Goal: Task Accomplishment & Management: Manage account settings

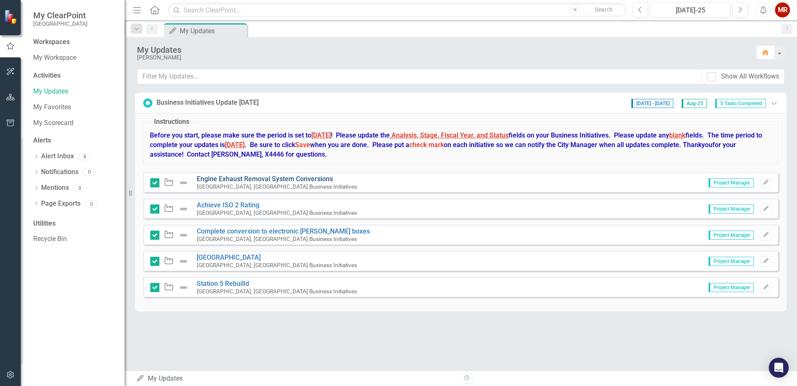
click at [255, 179] on link "Engine Exhaust Removal System Conversions" at bounding box center [265, 179] width 136 height 8
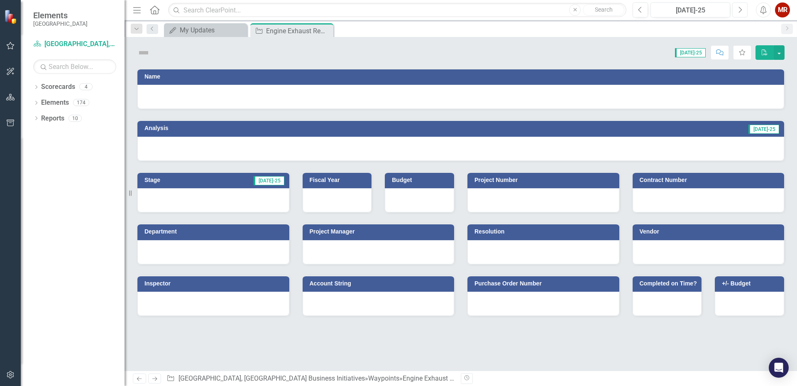
click at [736, 7] on button "Next" at bounding box center [740, 9] width 15 height 15
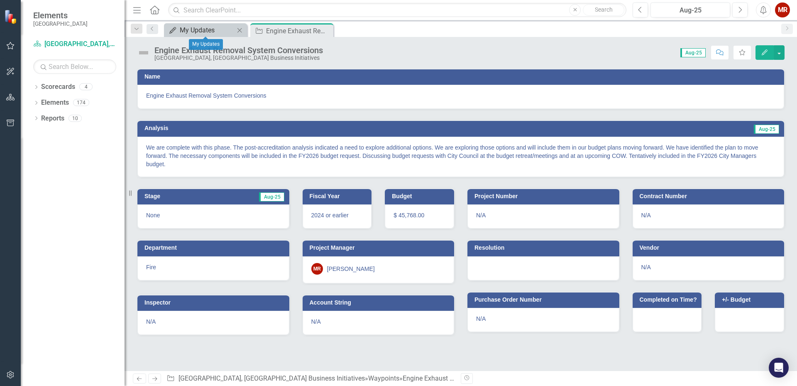
click at [196, 30] on div "My Updates" at bounding box center [207, 30] width 55 height 10
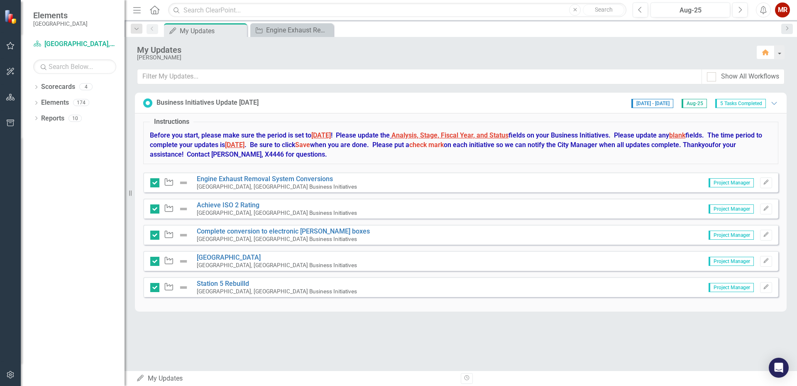
click at [184, 183] on img at bounding box center [184, 183] width 10 height 10
click at [162, 182] on div "Waypoint" at bounding box center [171, 183] width 42 height 10
click at [168, 183] on icon "Waypoint" at bounding box center [169, 182] width 11 height 8
click at [290, 31] on div "Engine Exhaust Removal System Conversions" at bounding box center [293, 30] width 55 height 10
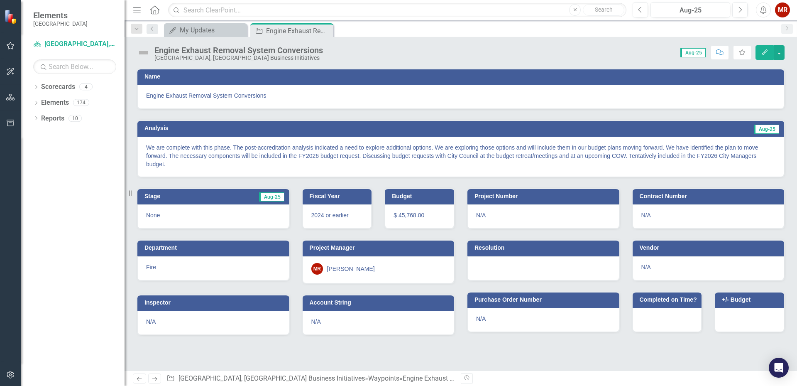
click at [206, 213] on div "None" at bounding box center [213, 216] width 152 height 24
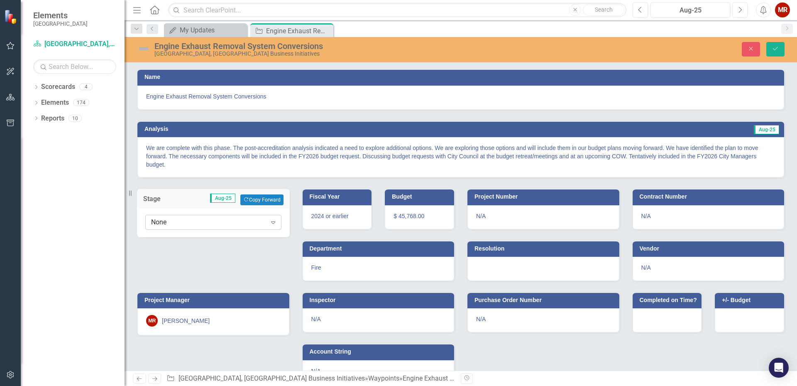
click at [278, 221] on div "Expand" at bounding box center [273, 222] width 15 height 13
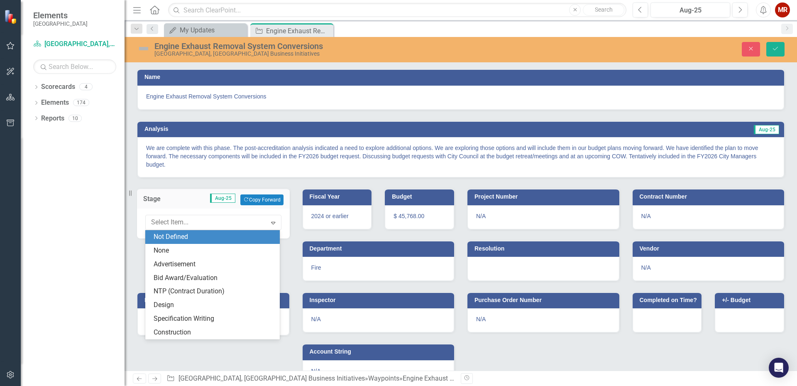
click at [194, 236] on div "Not Defined" at bounding box center [214, 237] width 121 height 10
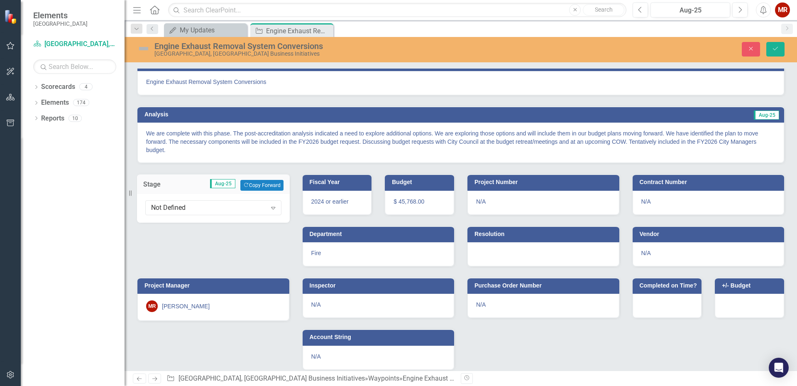
scroll to position [22, 0]
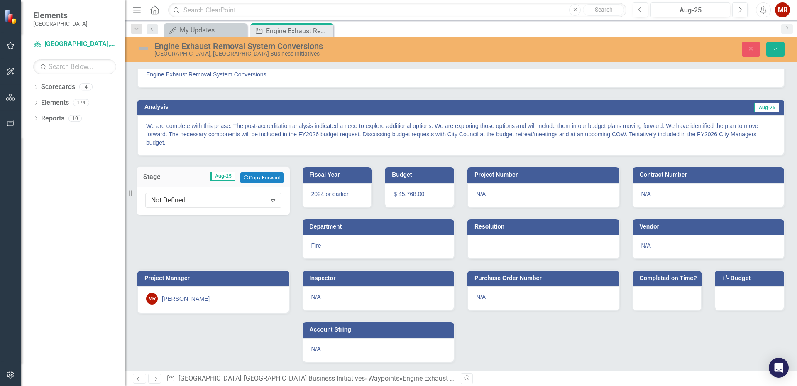
drag, startPoint x: 223, startPoint y: 300, endPoint x: 229, endPoint y: 300, distance: 5.8
click at [223, 300] on div "MR [PERSON_NAME]" at bounding box center [213, 299] width 135 height 12
click at [778, 43] on button "Save" at bounding box center [776, 49] width 18 height 15
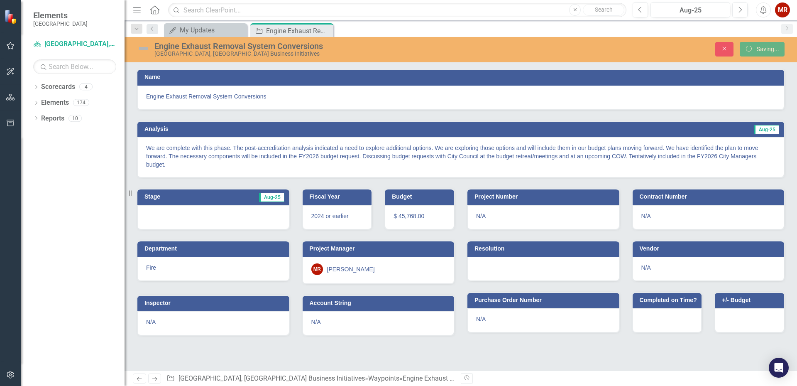
scroll to position [0, 0]
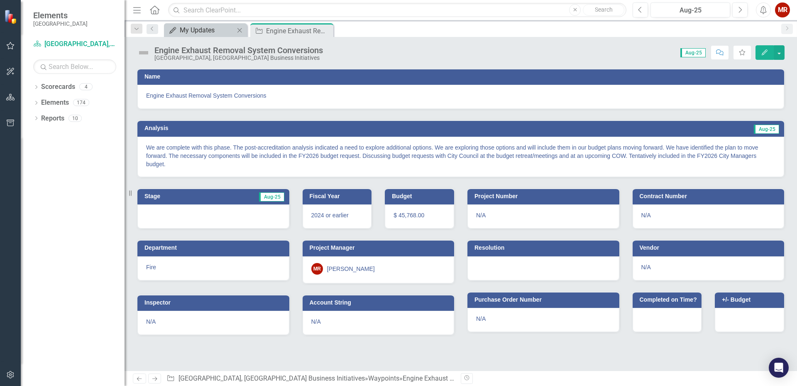
click at [186, 34] on div "My Updates" at bounding box center [207, 30] width 55 height 10
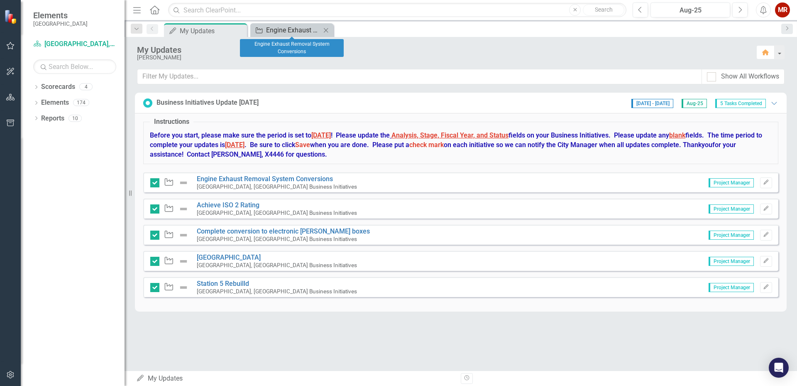
click at [270, 27] on div "Engine Exhaust Removal System Conversions" at bounding box center [293, 30] width 55 height 10
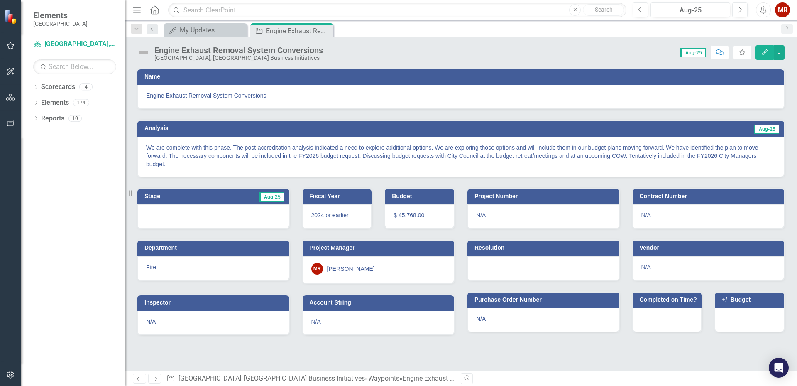
click at [311, 151] on p "We are complete with this phase. The post-accreditation analysis indicated a ne…" at bounding box center [461, 155] width 630 height 25
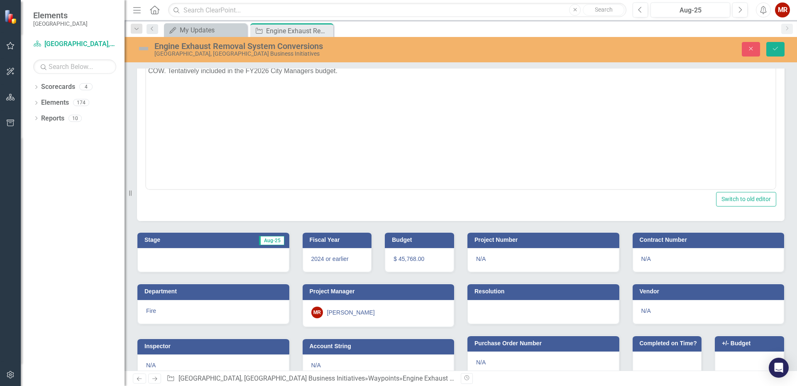
scroll to position [145, 0]
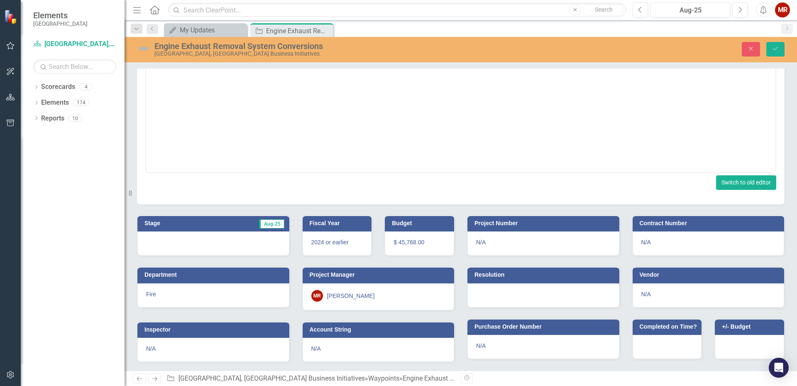
click at [731, 182] on button "Switch to old editor" at bounding box center [746, 182] width 60 height 15
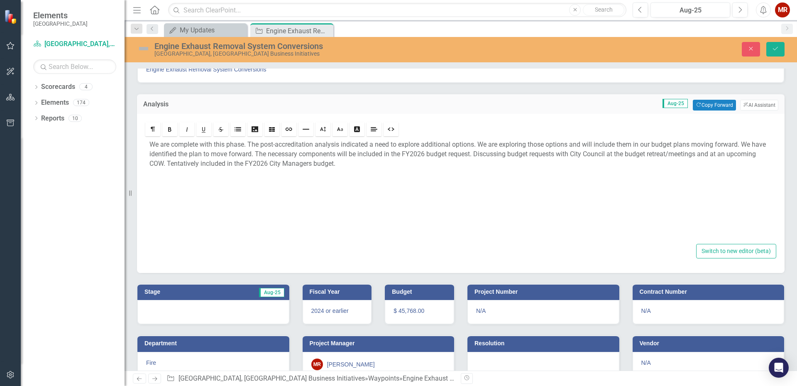
scroll to position [98, 0]
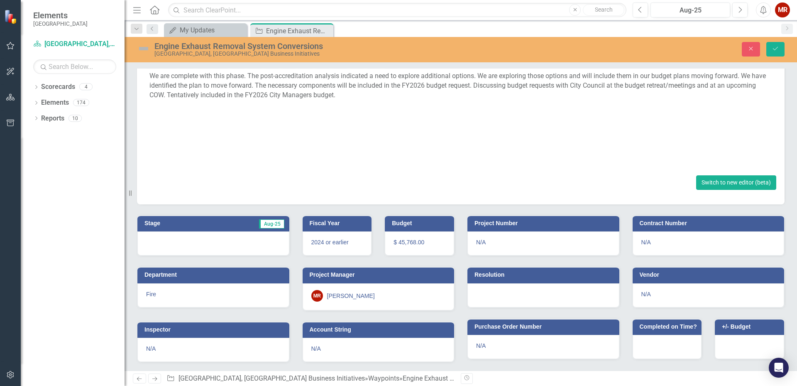
click at [728, 175] on button "Switch to new editor (beta)" at bounding box center [736, 182] width 80 height 15
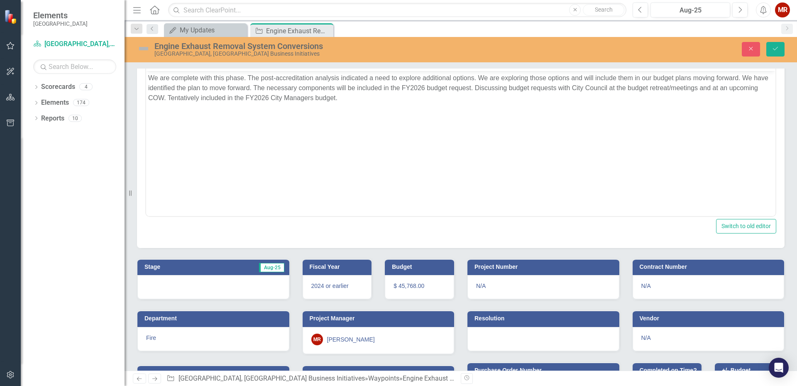
scroll to position [0, 0]
click at [760, 220] on button "Switch to old editor" at bounding box center [746, 226] width 60 height 15
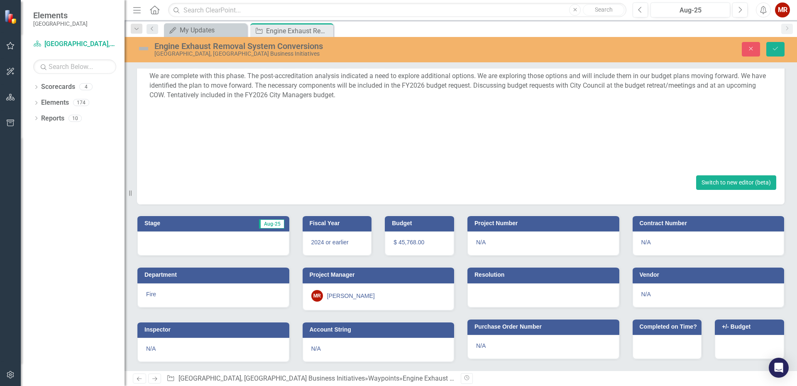
click at [735, 179] on button "Switch to new editor (beta)" at bounding box center [736, 182] width 80 height 15
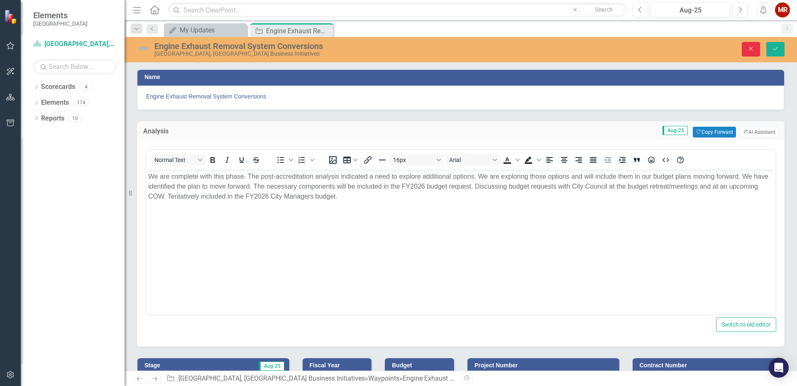
click at [751, 47] on icon "Close" at bounding box center [750, 49] width 7 height 6
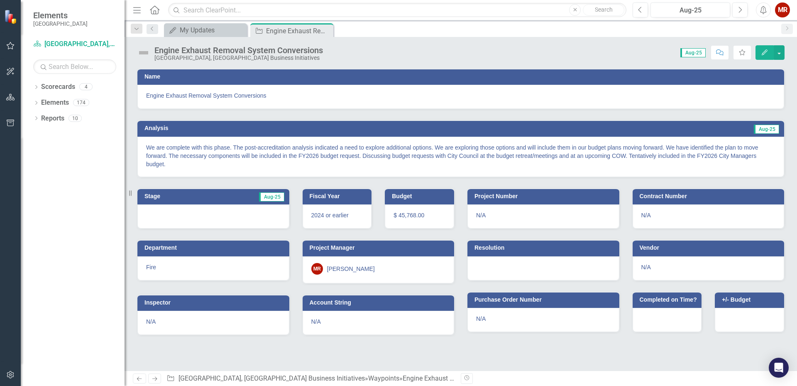
click at [764, 52] on icon "button" at bounding box center [765, 52] width 6 height 6
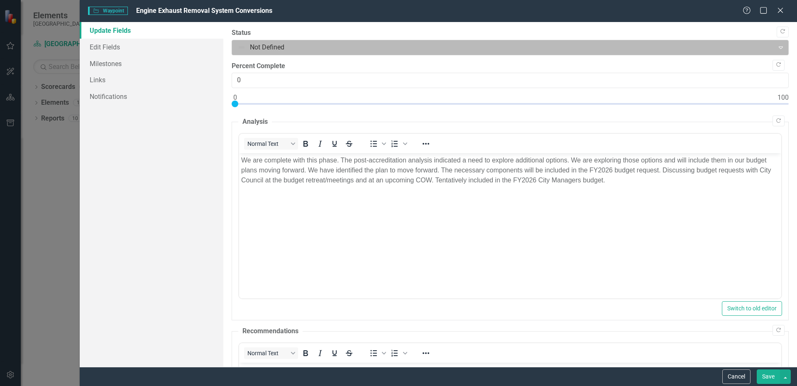
click at [281, 49] on div at bounding box center [504, 47] width 532 height 11
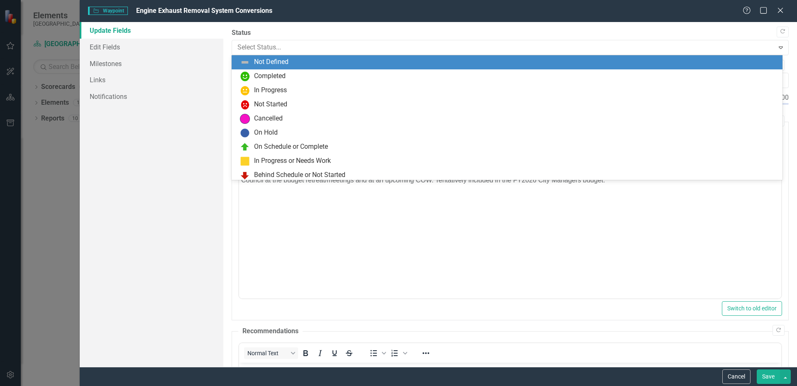
click at [294, 33] on label "Status" at bounding box center [510, 33] width 557 height 10
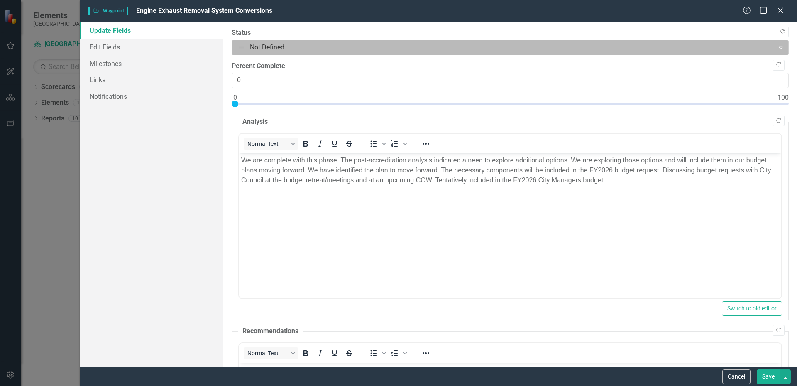
click at [354, 49] on div at bounding box center [504, 47] width 532 height 11
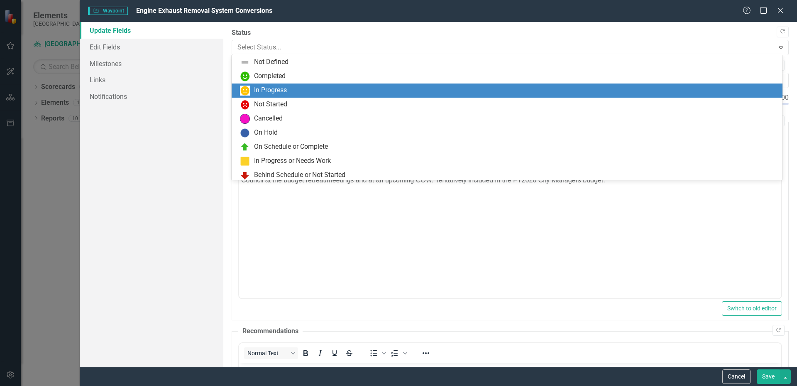
click at [298, 91] on div "In Progress" at bounding box center [509, 91] width 538 height 10
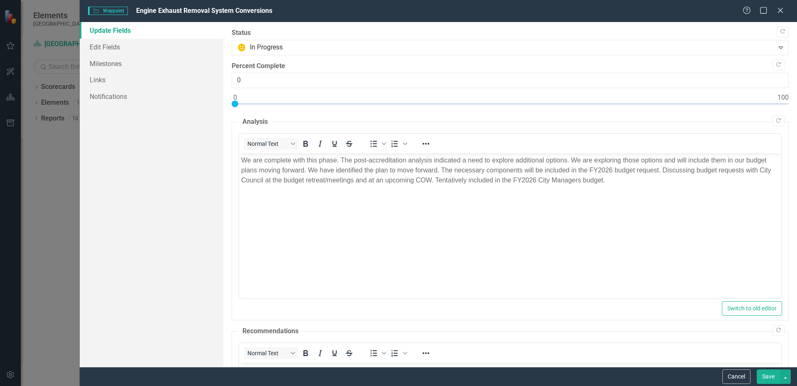
click at [765, 378] on button "Save" at bounding box center [768, 376] width 23 height 15
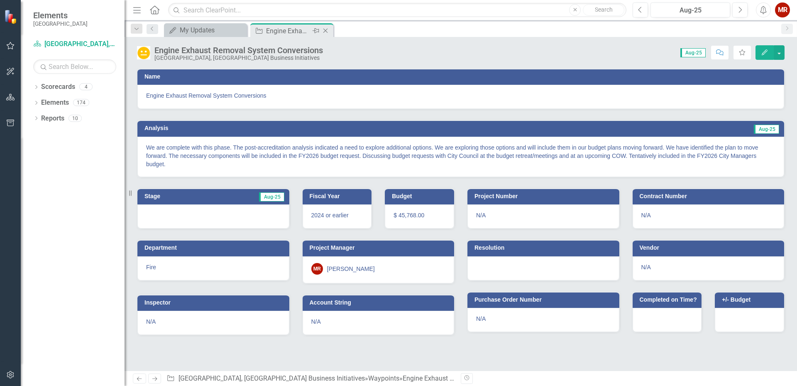
click at [327, 30] on icon "Close" at bounding box center [325, 30] width 8 height 7
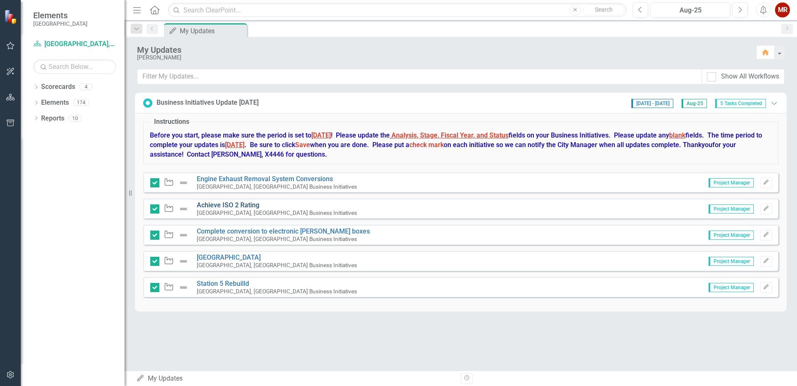
click at [234, 205] on link "Achieve ISO 2 Rating" at bounding box center [228, 205] width 63 height 8
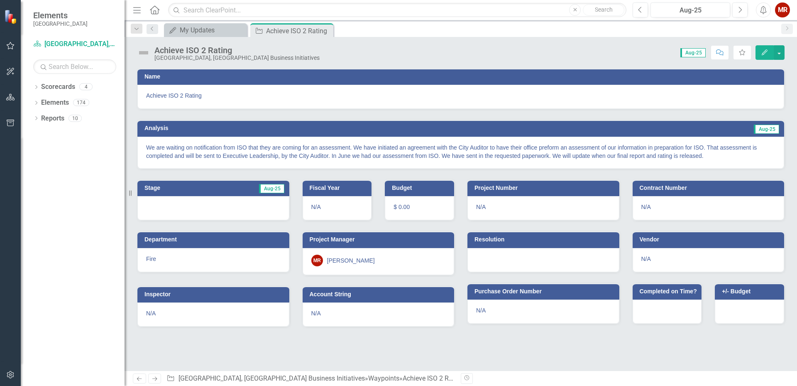
click at [764, 52] on icon "button" at bounding box center [765, 52] width 6 height 6
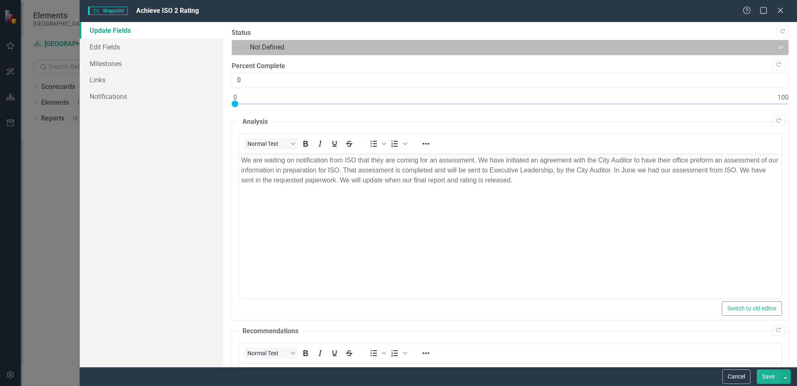
click at [279, 48] on div at bounding box center [504, 47] width 532 height 11
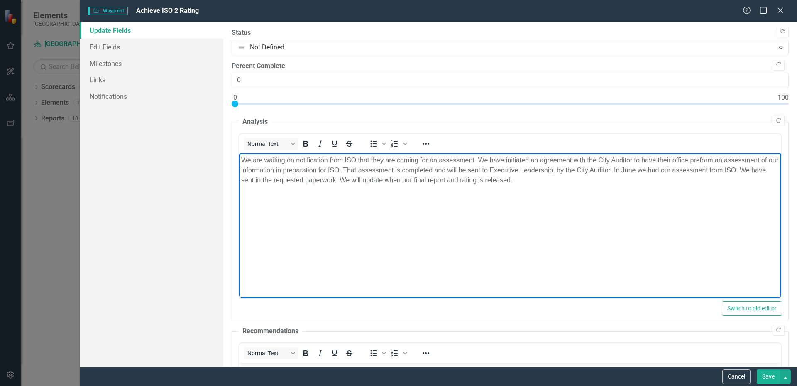
click at [328, 263] on body "We are waiting on notification from ISO that they are coming for an assessment.…" at bounding box center [510, 215] width 542 height 125
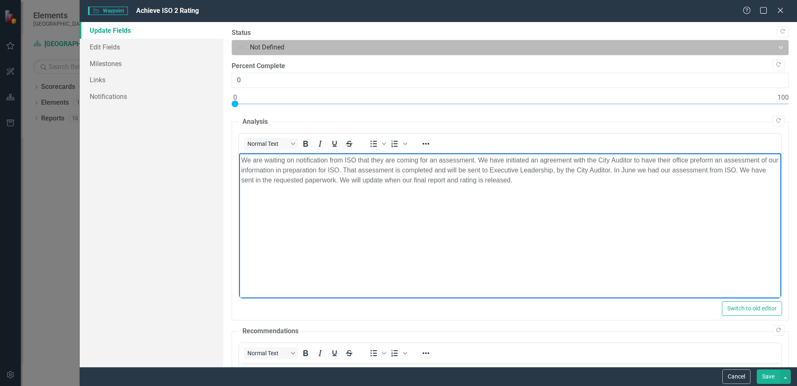
click at [262, 48] on div at bounding box center [504, 47] width 532 height 11
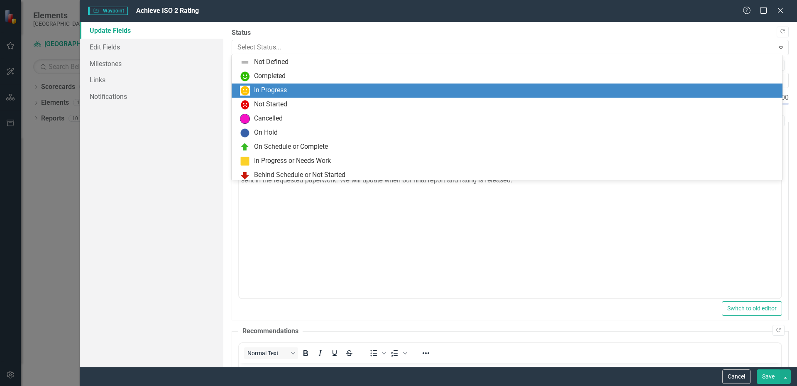
click at [264, 85] on div "In Progress" at bounding box center [507, 90] width 551 height 14
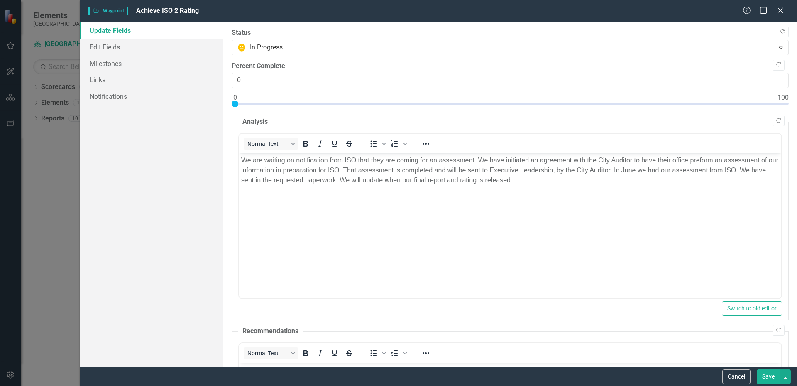
click at [769, 377] on button "Save" at bounding box center [768, 376] width 23 height 15
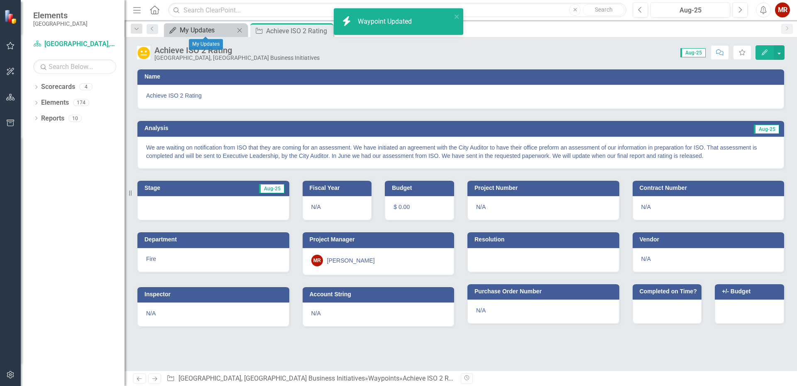
click at [200, 29] on div "My Updates" at bounding box center [207, 30] width 55 height 10
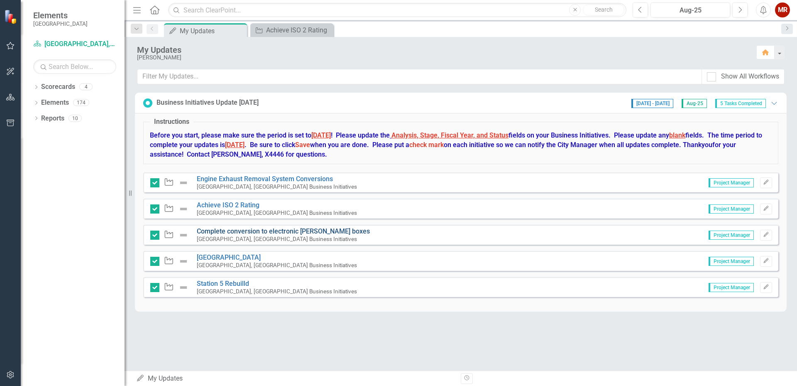
click at [236, 230] on link "Complete conversion to electronic [PERSON_NAME] boxes" at bounding box center [283, 231] width 173 height 8
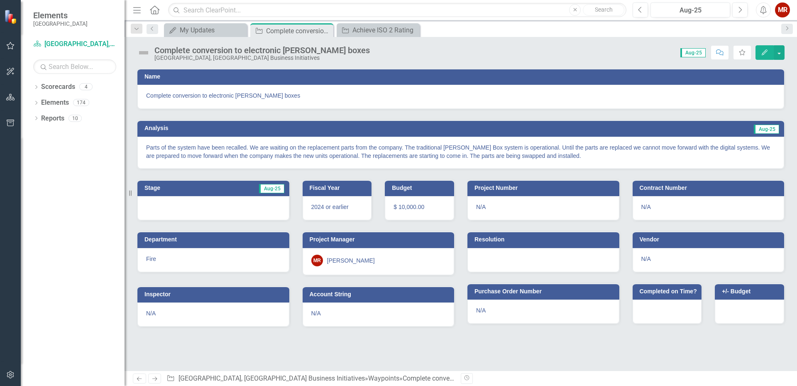
click at [765, 51] on icon "Edit" at bounding box center [764, 52] width 7 height 6
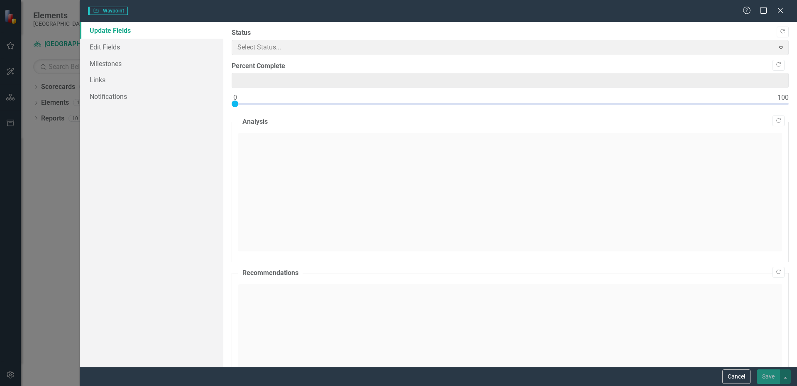
type input "0"
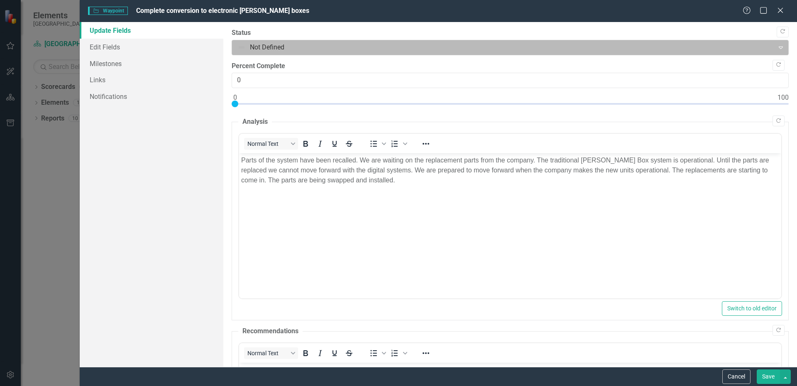
click at [265, 49] on div at bounding box center [504, 47] width 532 height 11
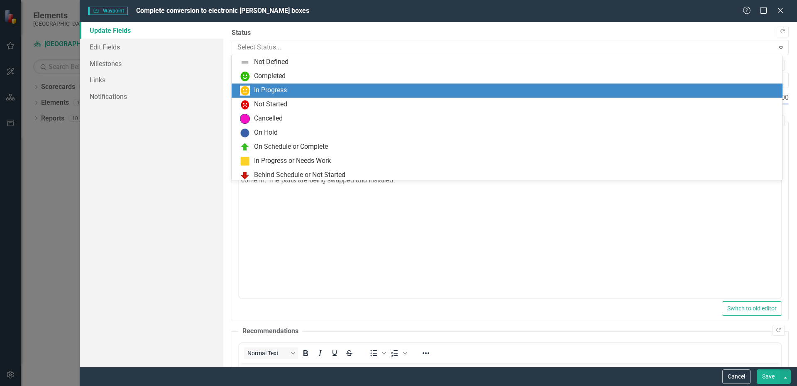
click at [268, 86] on div "In Progress" at bounding box center [270, 91] width 33 height 10
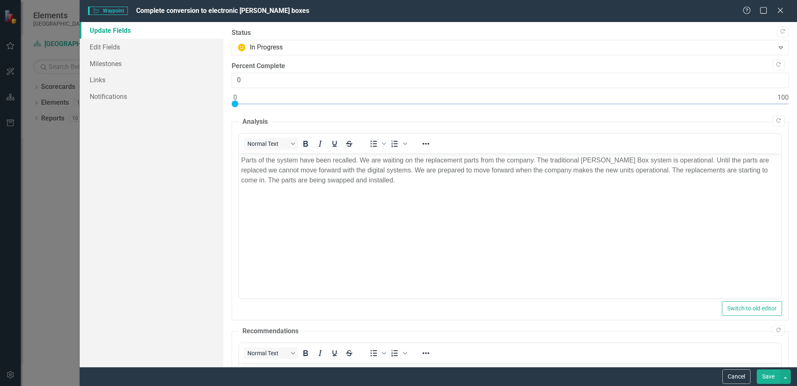
click at [762, 372] on button "Save" at bounding box center [768, 376] width 23 height 15
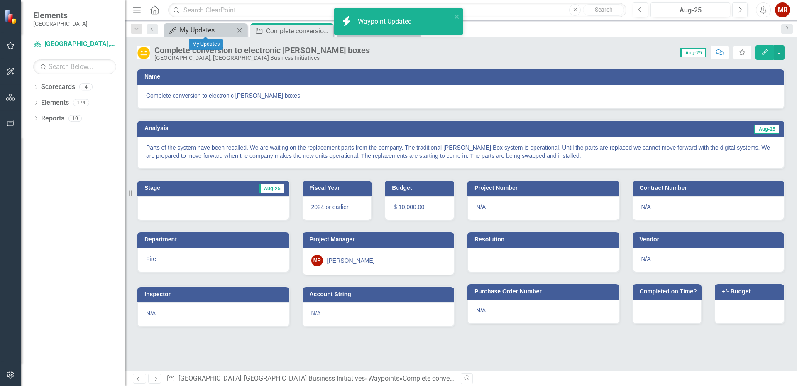
click at [214, 27] on div "My Updates" at bounding box center [207, 30] width 55 height 10
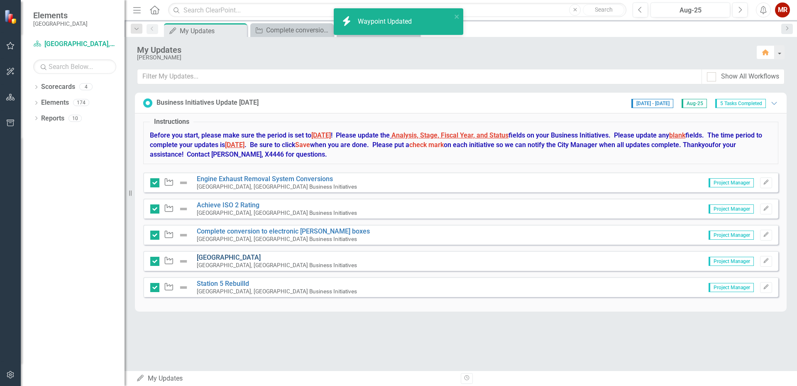
click at [252, 254] on link "[GEOGRAPHIC_DATA]" at bounding box center [229, 257] width 64 height 8
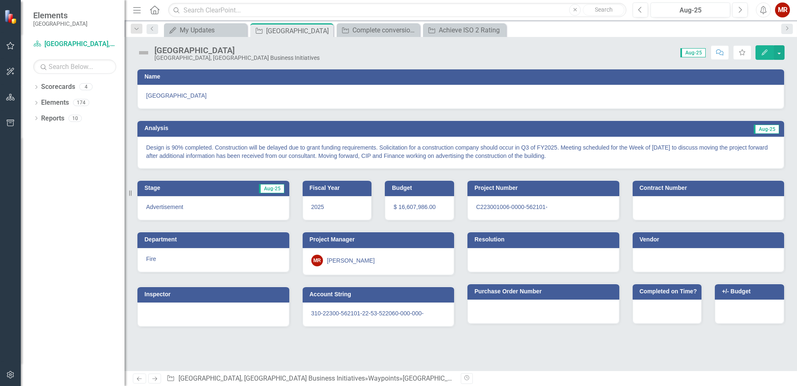
click at [766, 56] on button "Edit" at bounding box center [765, 52] width 18 height 15
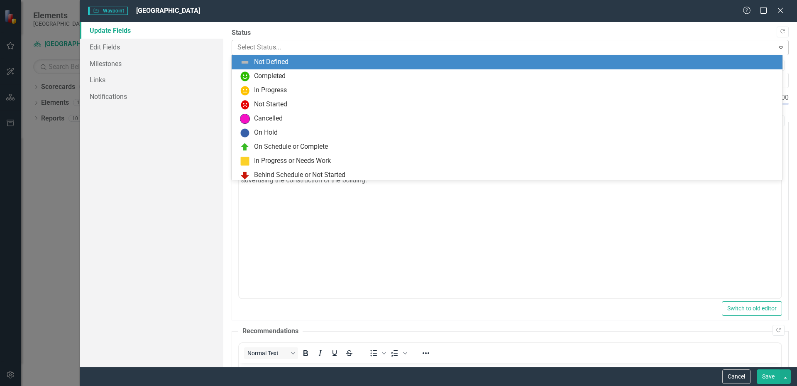
click at [252, 42] on div at bounding box center [504, 47] width 532 height 11
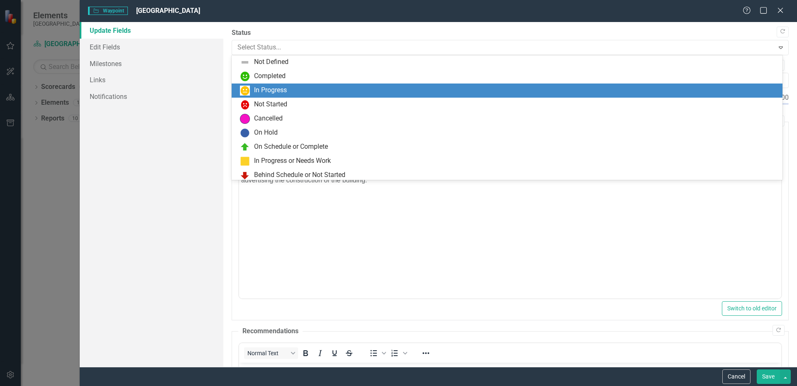
click at [252, 86] on div "In Progress" at bounding box center [509, 91] width 538 height 10
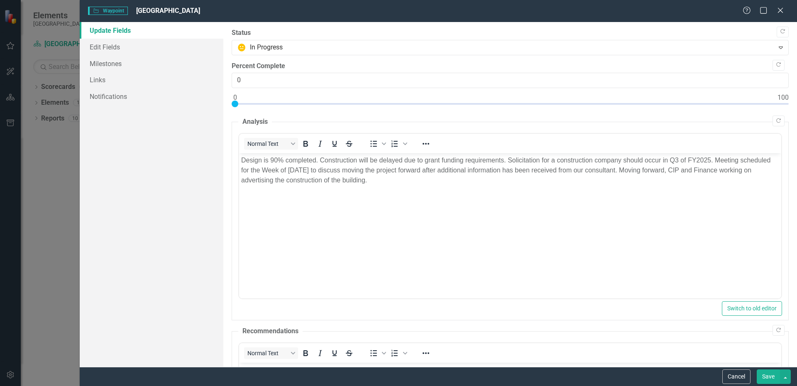
click at [765, 377] on button "Save" at bounding box center [768, 376] width 23 height 15
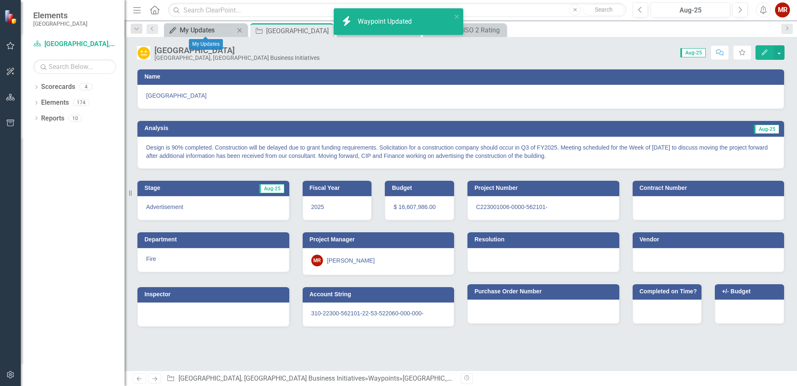
click at [180, 30] on div "My Updates" at bounding box center [207, 30] width 55 height 10
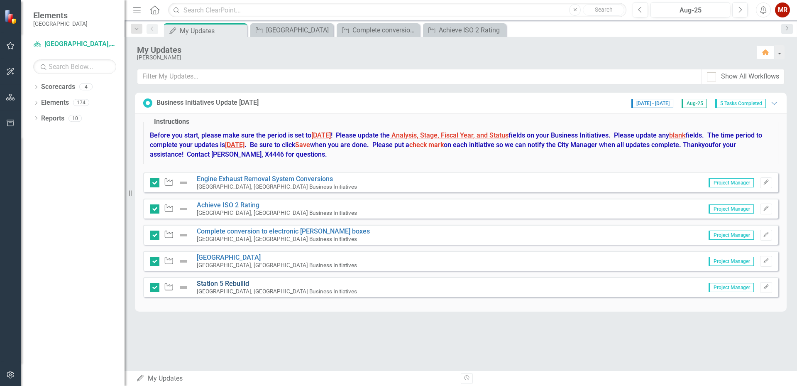
click at [233, 284] on link "Station 5 Rebuilld" at bounding box center [223, 283] width 52 height 8
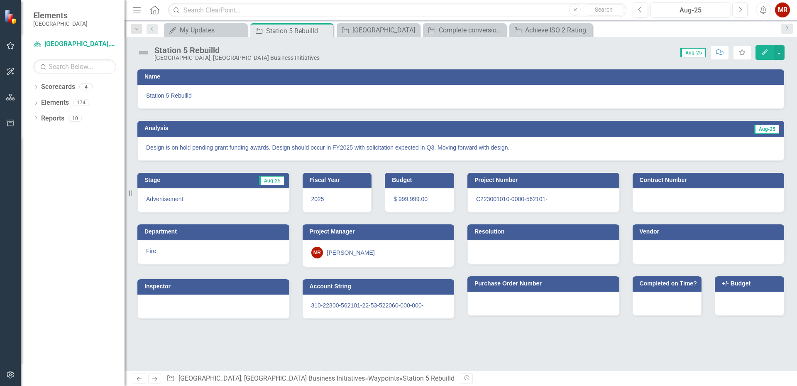
click at [761, 55] on button "Edit" at bounding box center [765, 52] width 18 height 15
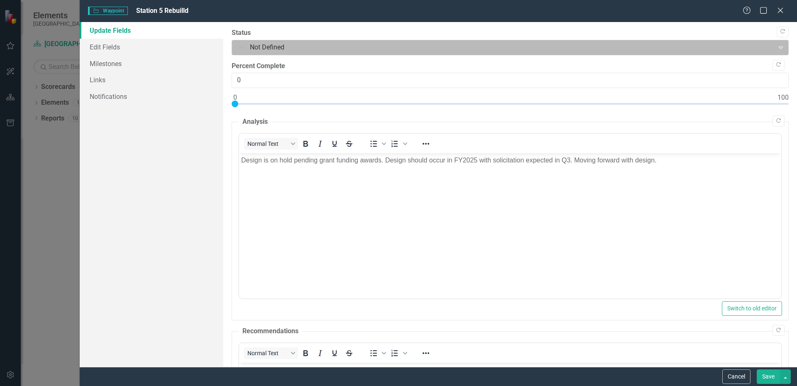
click at [255, 49] on div at bounding box center [504, 47] width 532 height 11
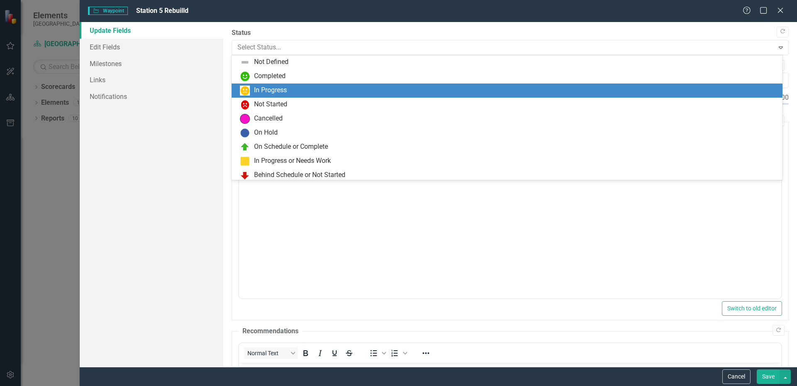
click at [255, 86] on div "In Progress" at bounding box center [270, 91] width 33 height 10
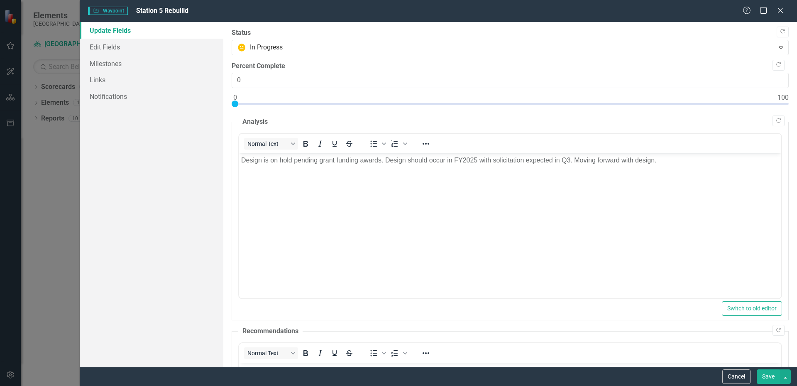
click at [769, 373] on button "Save" at bounding box center [768, 376] width 23 height 15
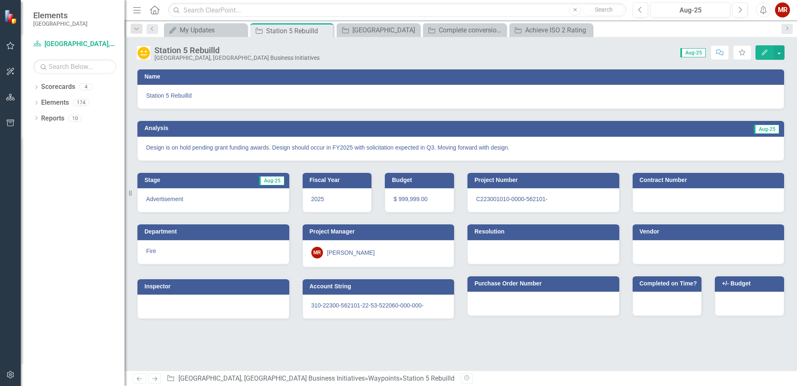
click at [762, 51] on icon "Edit" at bounding box center [764, 52] width 7 height 6
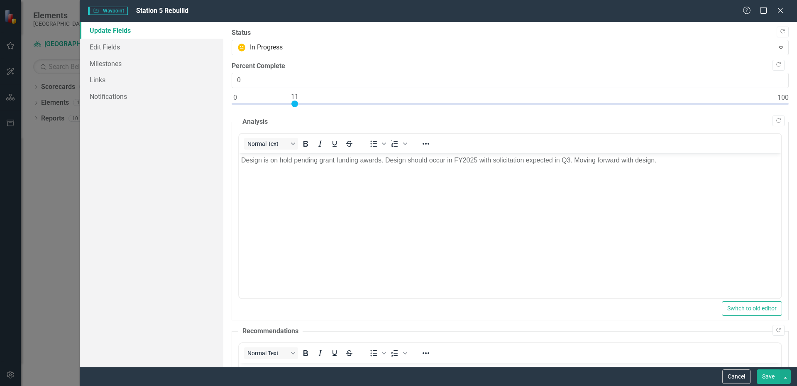
type input "12"
drag, startPoint x: 236, startPoint y: 103, endPoint x: 299, endPoint y: 110, distance: 63.4
click at [299, 110] on div at bounding box center [510, 105] width 557 height 10
click at [764, 374] on button "Save" at bounding box center [768, 376] width 23 height 15
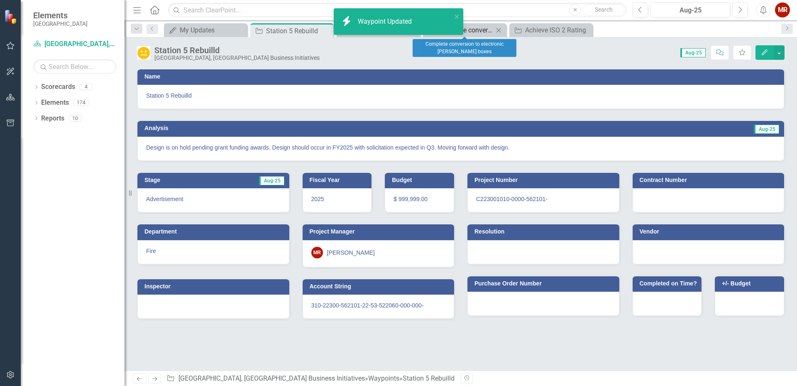
click at [476, 32] on div "Complete conversion to electronic [PERSON_NAME] boxes" at bounding box center [466, 30] width 55 height 10
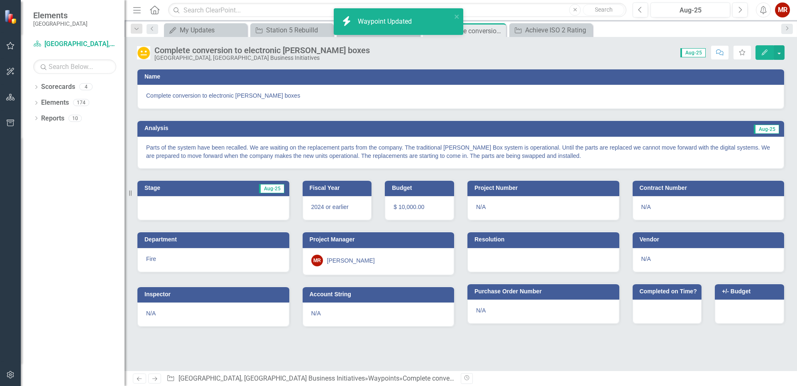
click at [767, 52] on icon "button" at bounding box center [765, 52] width 6 height 6
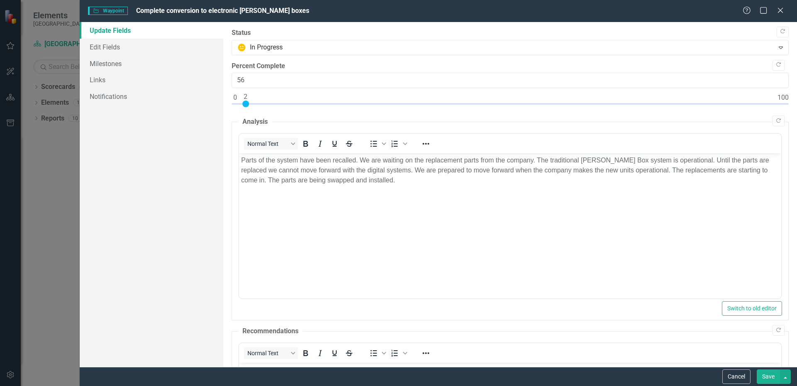
type input "72"
drag, startPoint x: 235, startPoint y: 103, endPoint x: 629, endPoint y: 115, distance: 394.3
click at [629, 115] on div "Copy Forward Status In Progress Expand Copy Forward Percent Complete 72 Copy Fo…" at bounding box center [510, 311] width 557 height 566
click at [766, 372] on button "Save" at bounding box center [768, 376] width 23 height 15
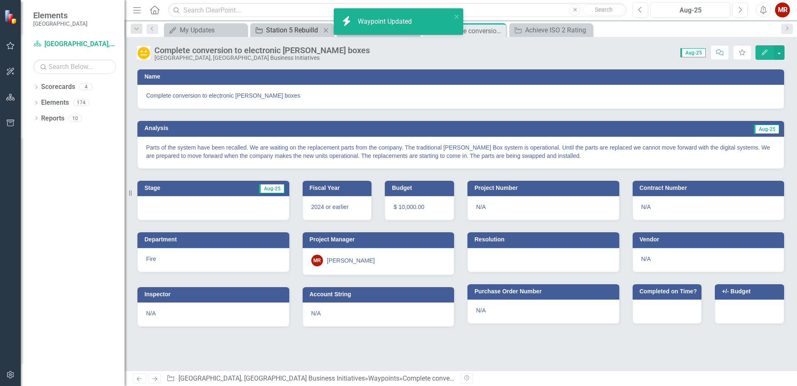
click at [308, 31] on div "Station 5 Rebuilld" at bounding box center [293, 30] width 55 height 10
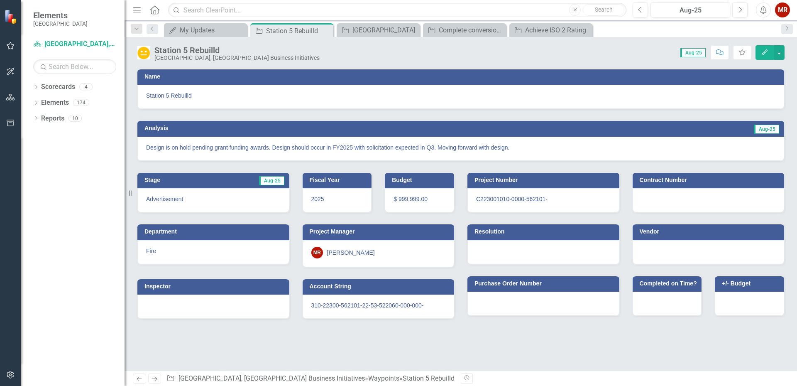
click at [764, 54] on icon "button" at bounding box center [765, 52] width 6 height 6
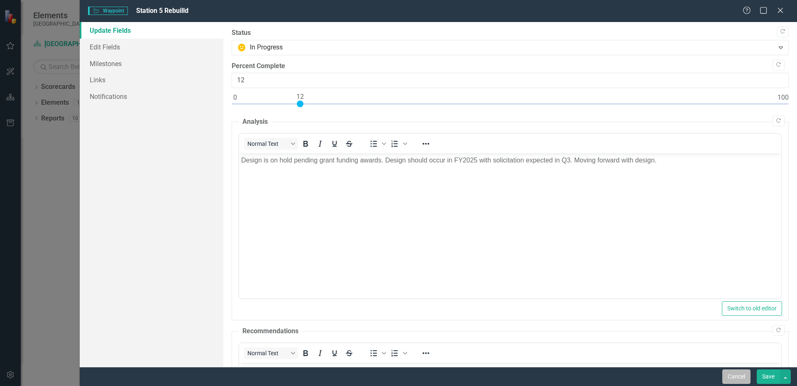
click at [733, 376] on button "Cancel" at bounding box center [737, 376] width 28 height 15
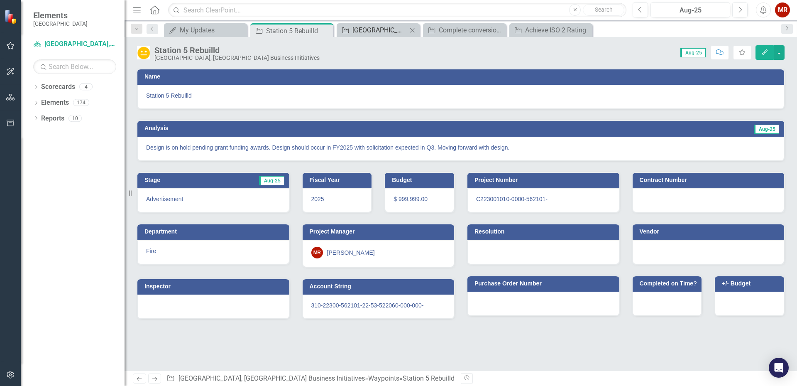
click at [371, 25] on div "[GEOGRAPHIC_DATA]" at bounding box center [380, 30] width 55 height 10
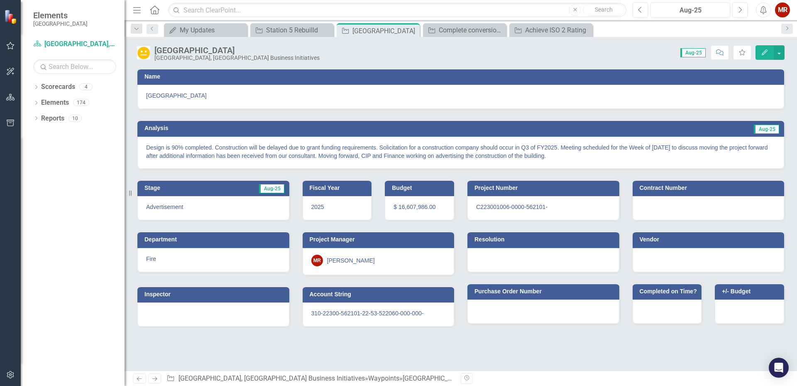
click at [762, 52] on icon "Edit" at bounding box center [764, 52] width 7 height 6
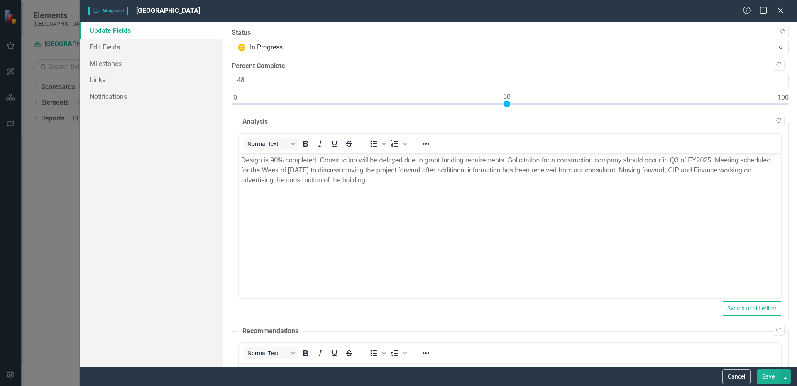
type input "50"
drag, startPoint x: 235, startPoint y: 105, endPoint x: 545, endPoint y: 137, distance: 310.9
click at [506, 108] on div at bounding box center [510, 105] width 557 height 10
drag, startPoint x: 767, startPoint y: 374, endPoint x: 373, endPoint y: 116, distance: 470.6
click at [767, 374] on button "Save" at bounding box center [768, 376] width 23 height 15
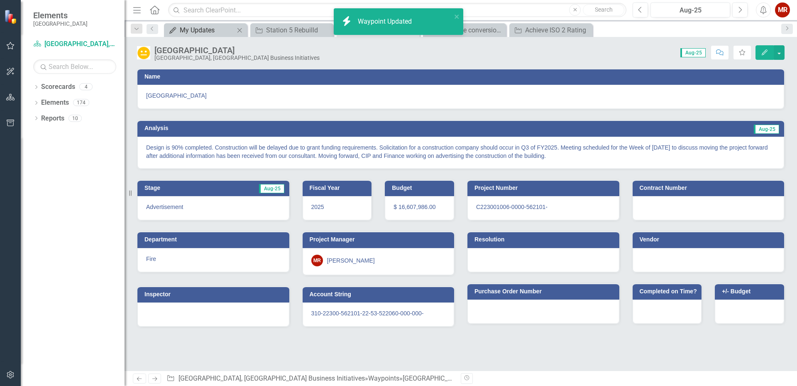
click at [213, 30] on div "My Updates" at bounding box center [207, 30] width 55 height 10
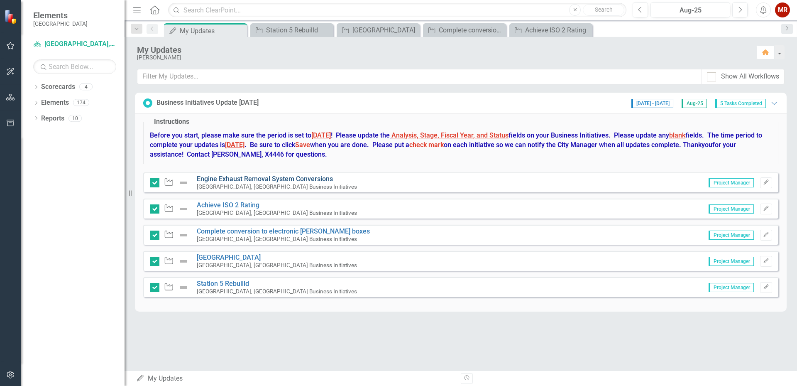
click at [230, 177] on link "Engine Exhaust Removal System Conversions" at bounding box center [265, 179] width 136 height 8
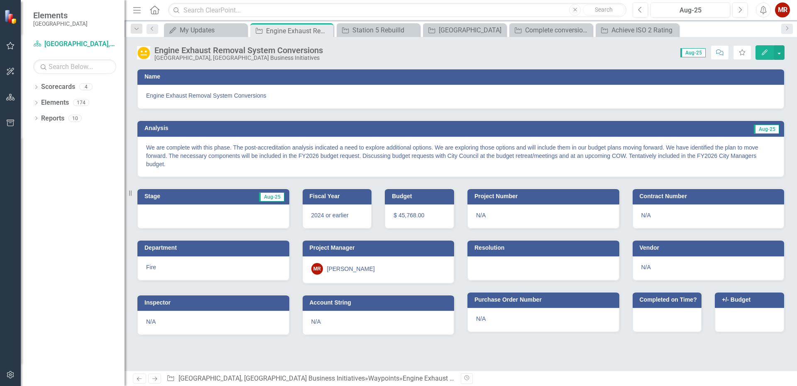
click at [762, 55] on button "Edit" at bounding box center [765, 52] width 18 height 15
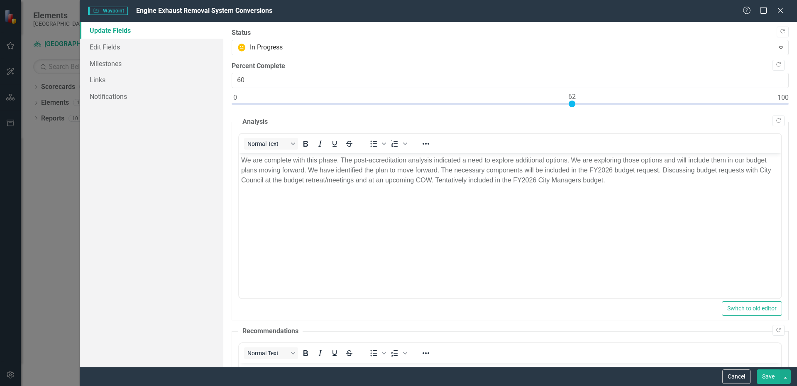
type input "62"
drag, startPoint x: 235, startPoint y: 104, endPoint x: 575, endPoint y: 108, distance: 339.7
click at [575, 108] on div at bounding box center [510, 105] width 557 height 10
click at [766, 372] on button "Save" at bounding box center [768, 376] width 23 height 15
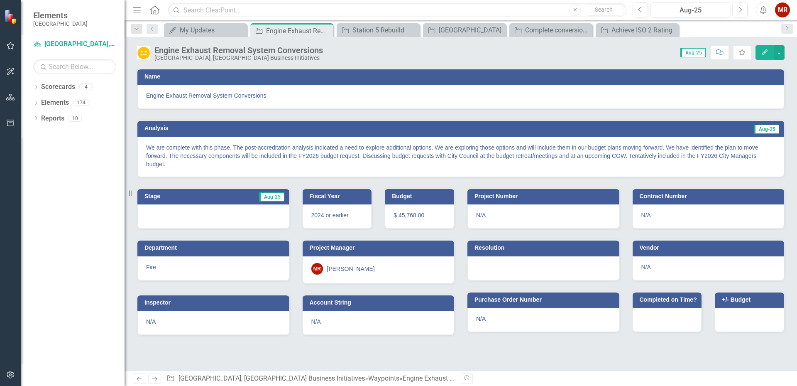
click at [788, 4] on div "MR" at bounding box center [782, 9] width 15 height 15
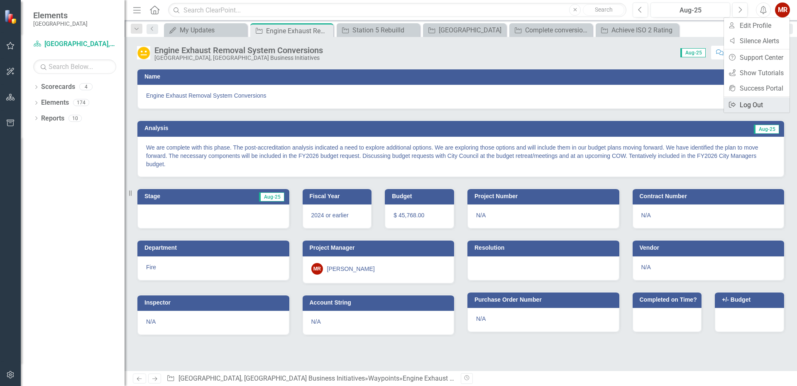
click at [752, 107] on link "Logout Log Out" at bounding box center [757, 104] width 66 height 15
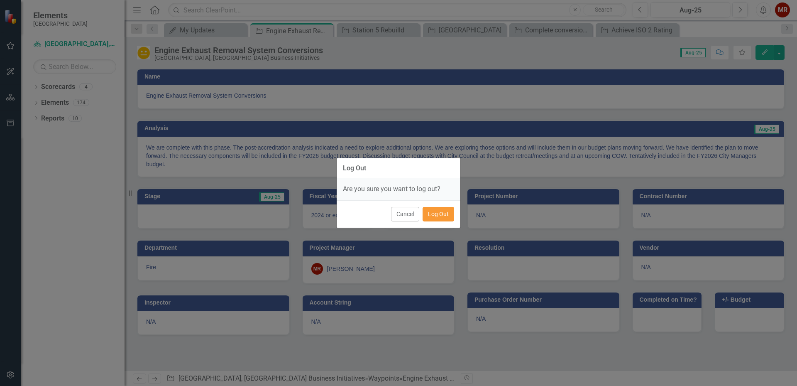
click at [441, 217] on button "Log Out" at bounding box center [439, 214] width 32 height 15
